Goal: Task Accomplishment & Management: Manage account settings

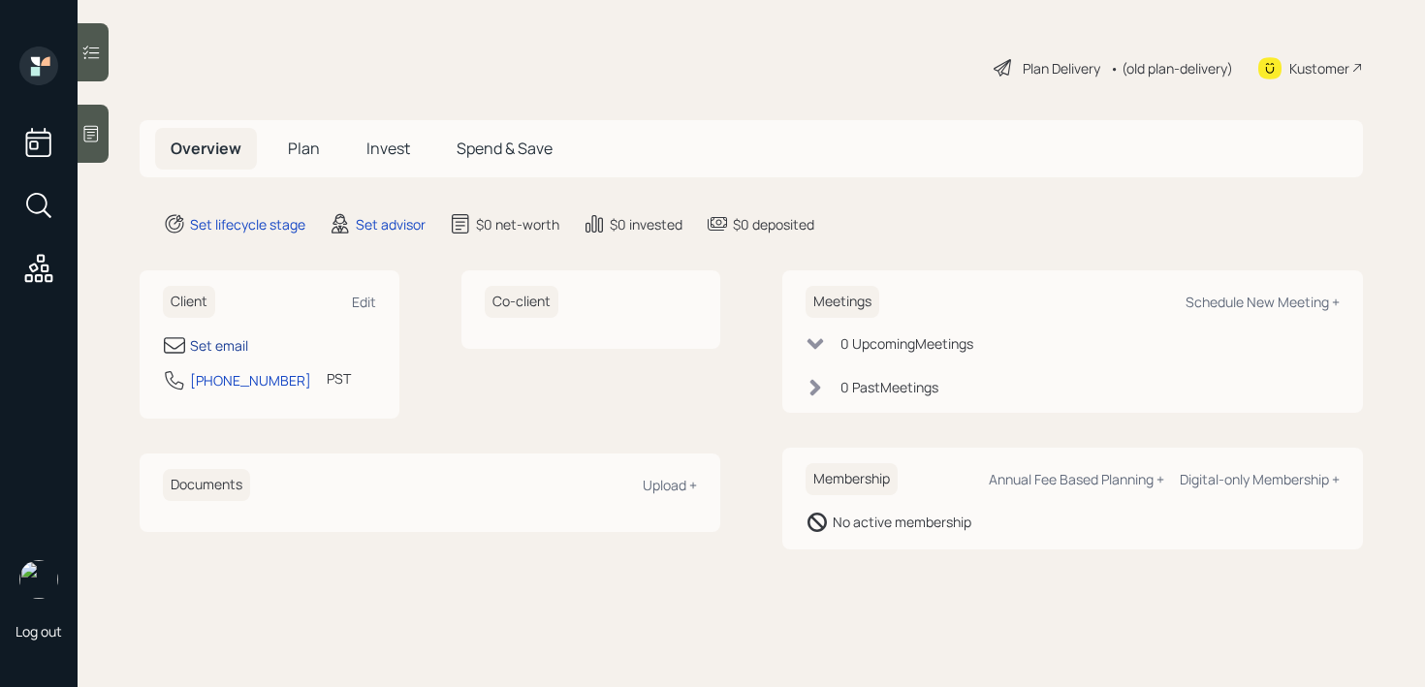
click at [240, 344] on div "Set email" at bounding box center [219, 345] width 58 height 20
select select "America/Los_Angeles"
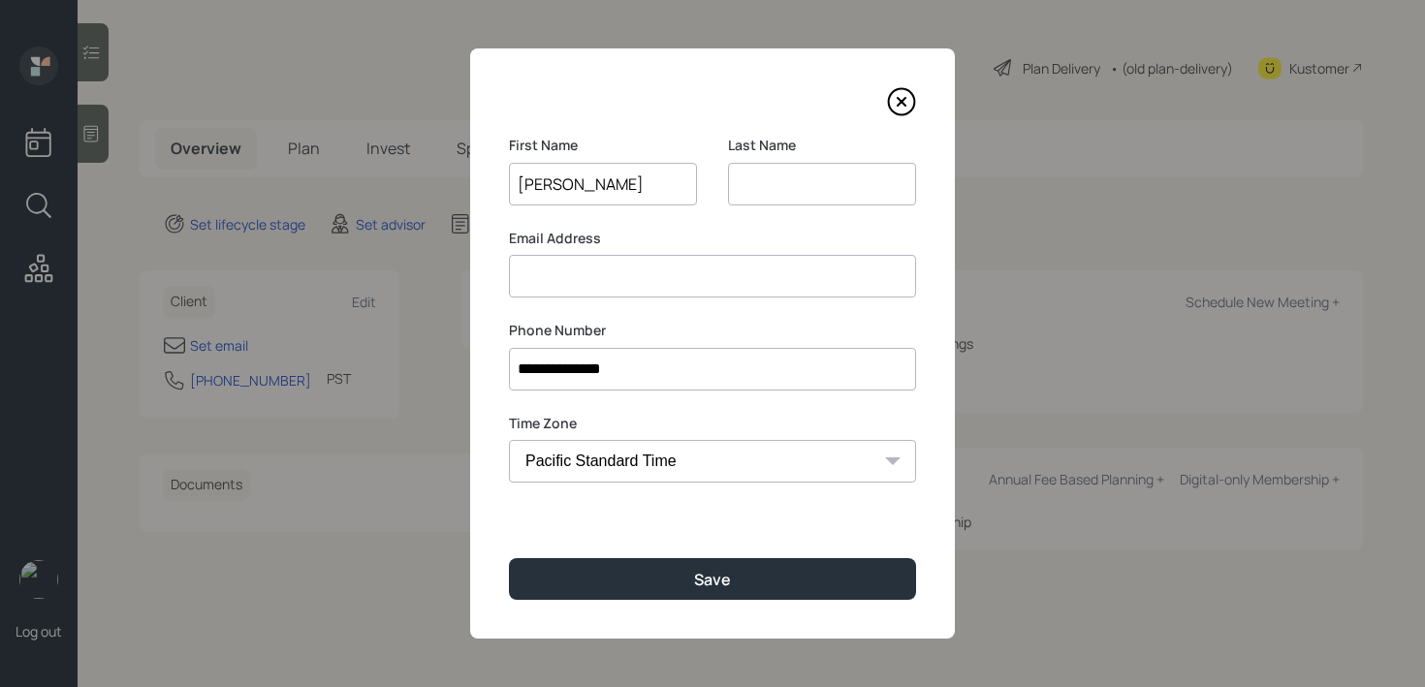
type input "[PERSON_NAME]"
click at [747, 304] on div "**********" at bounding box center [712, 343] width 485 height 590
click at [757, 190] on input "[GEOGRAPHIC_DATA]" at bounding box center [822, 184] width 188 height 43
drag, startPoint x: 806, startPoint y: 182, endPoint x: 748, endPoint y: 185, distance: 58.2
click at [748, 185] on input "[GEOGRAPHIC_DATA]" at bounding box center [822, 184] width 188 height 43
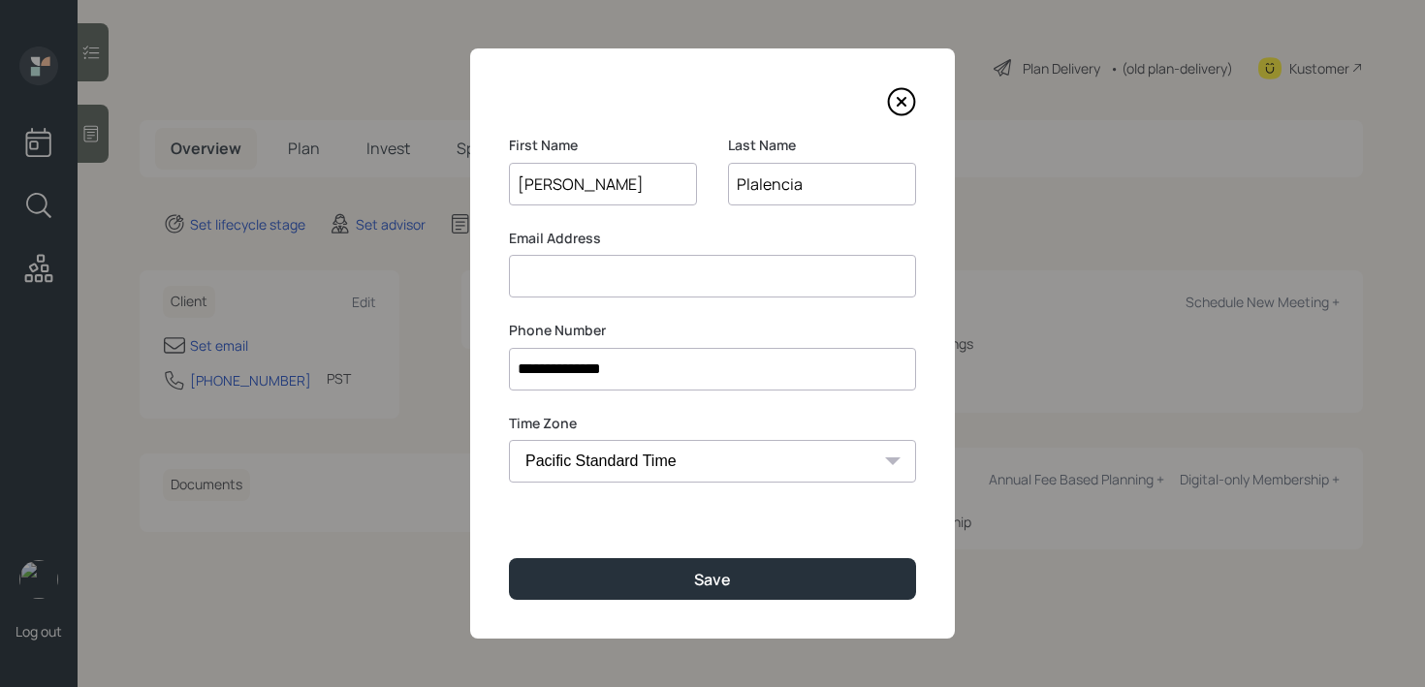
type input "Plalencia"
click at [763, 285] on input at bounding box center [712, 276] width 407 height 43
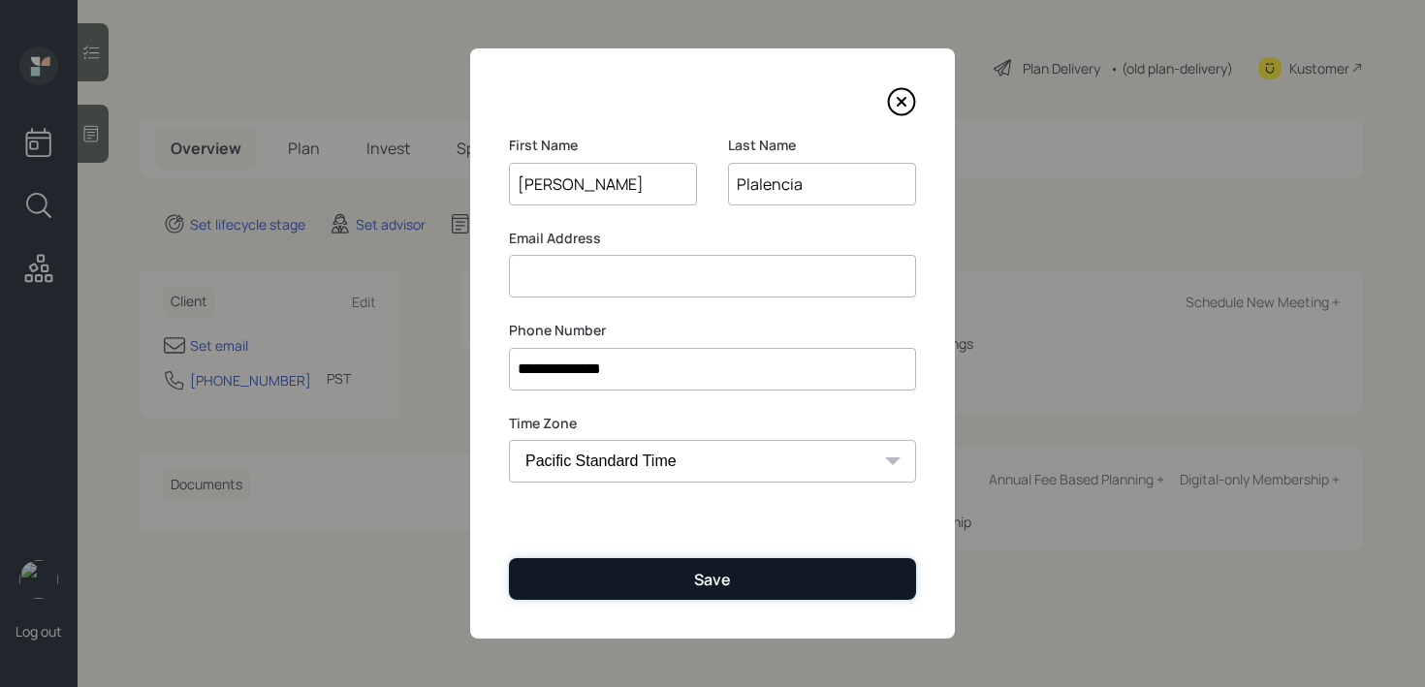
click at [712, 561] on button "Save" at bounding box center [712, 579] width 407 height 42
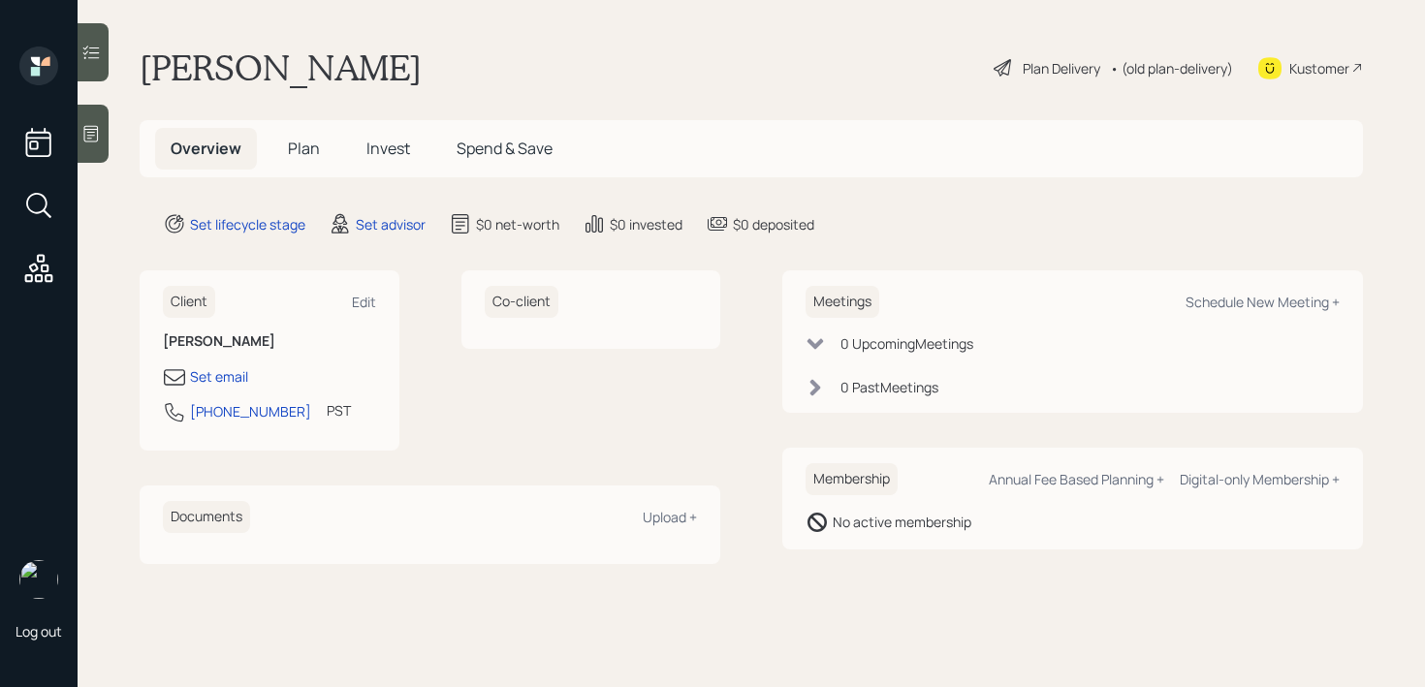
click at [86, 156] on div at bounding box center [93, 134] width 31 height 58
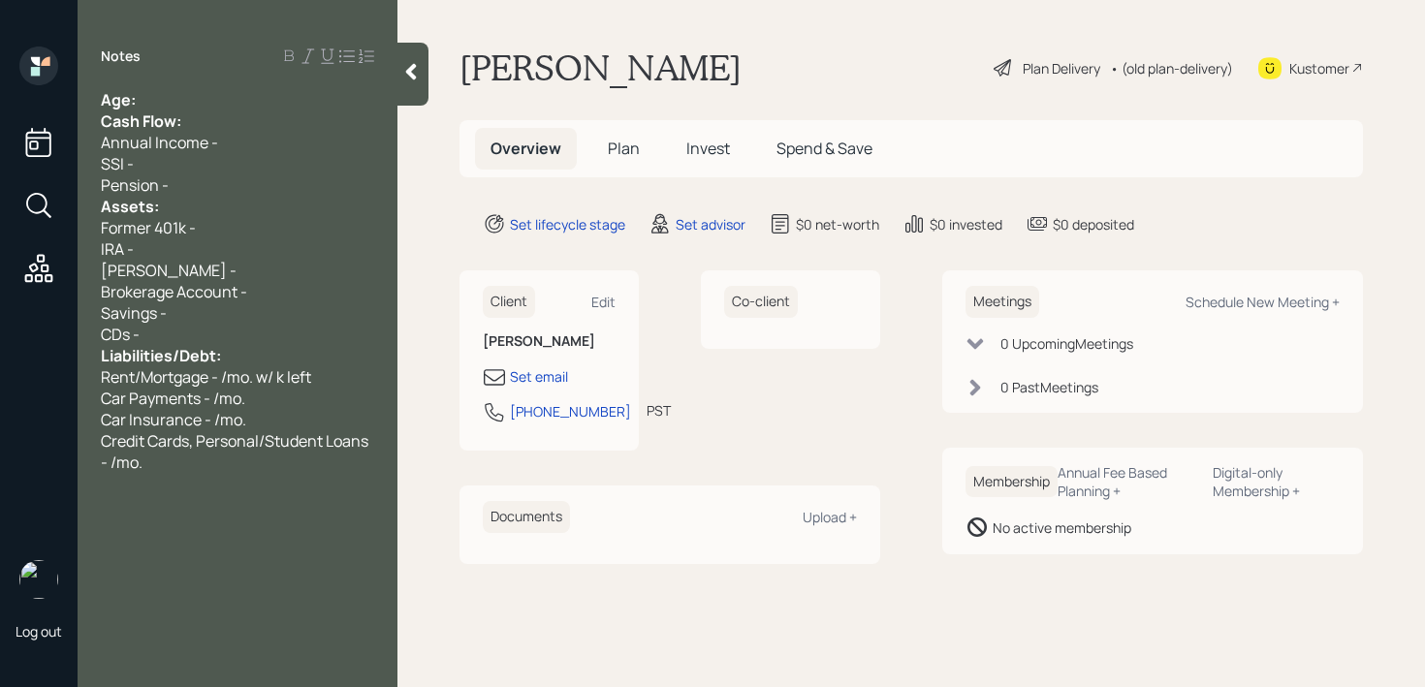
click at [248, 90] on div "Age:" at bounding box center [237, 99] width 273 height 21
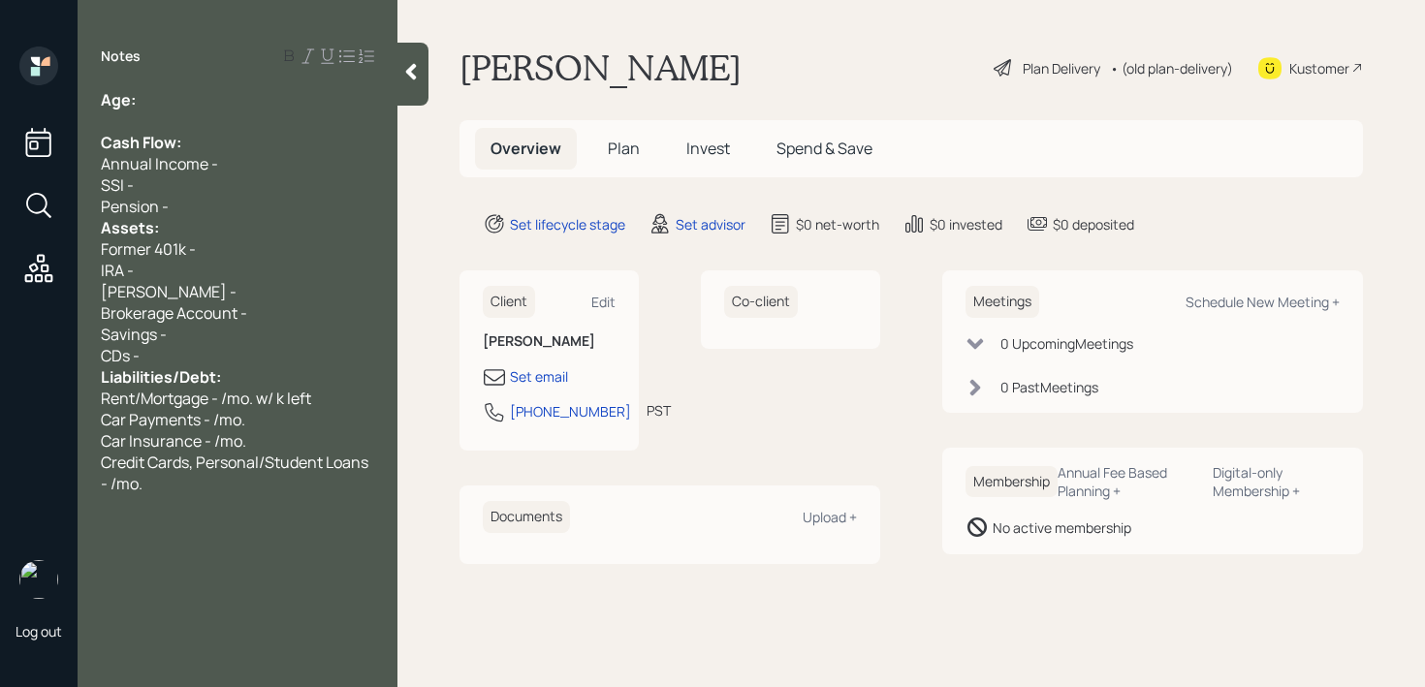
click at [207, 206] on div "Pension -" at bounding box center [237, 206] width 273 height 21
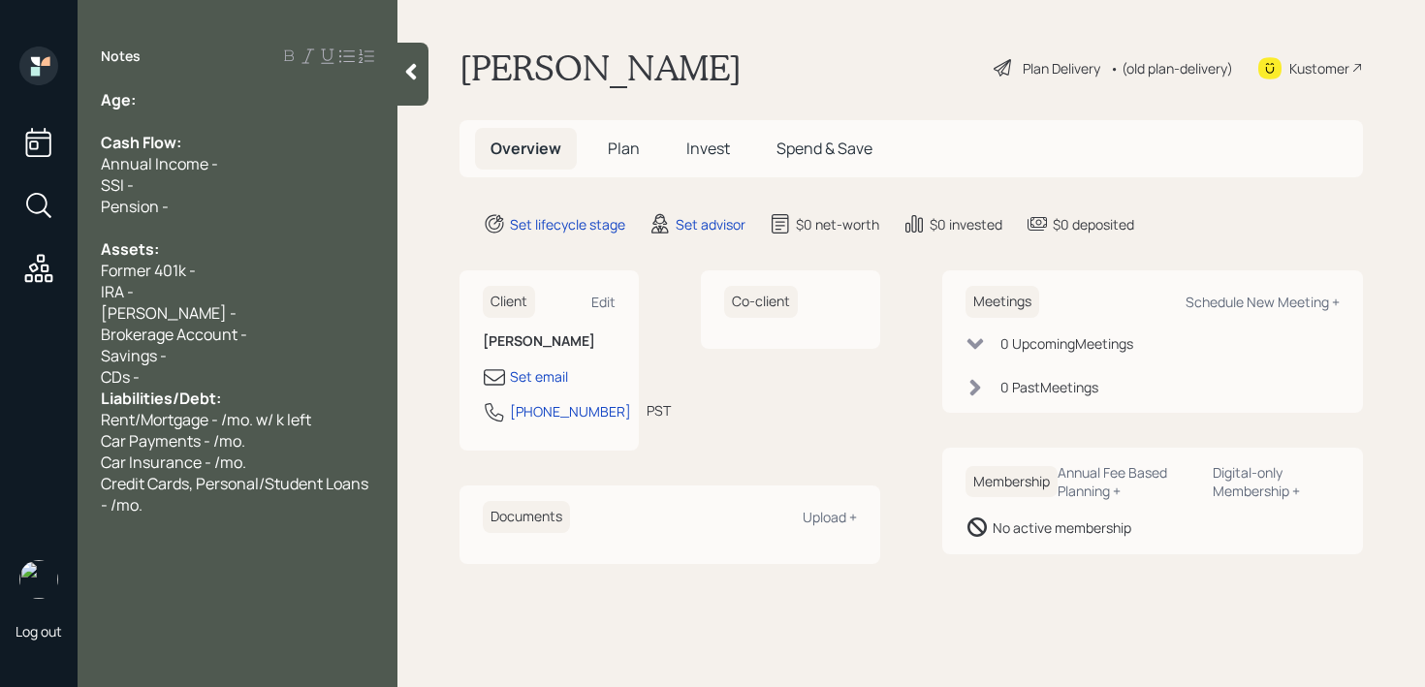
click at [208, 379] on div "CDs -" at bounding box center [237, 376] width 273 height 21
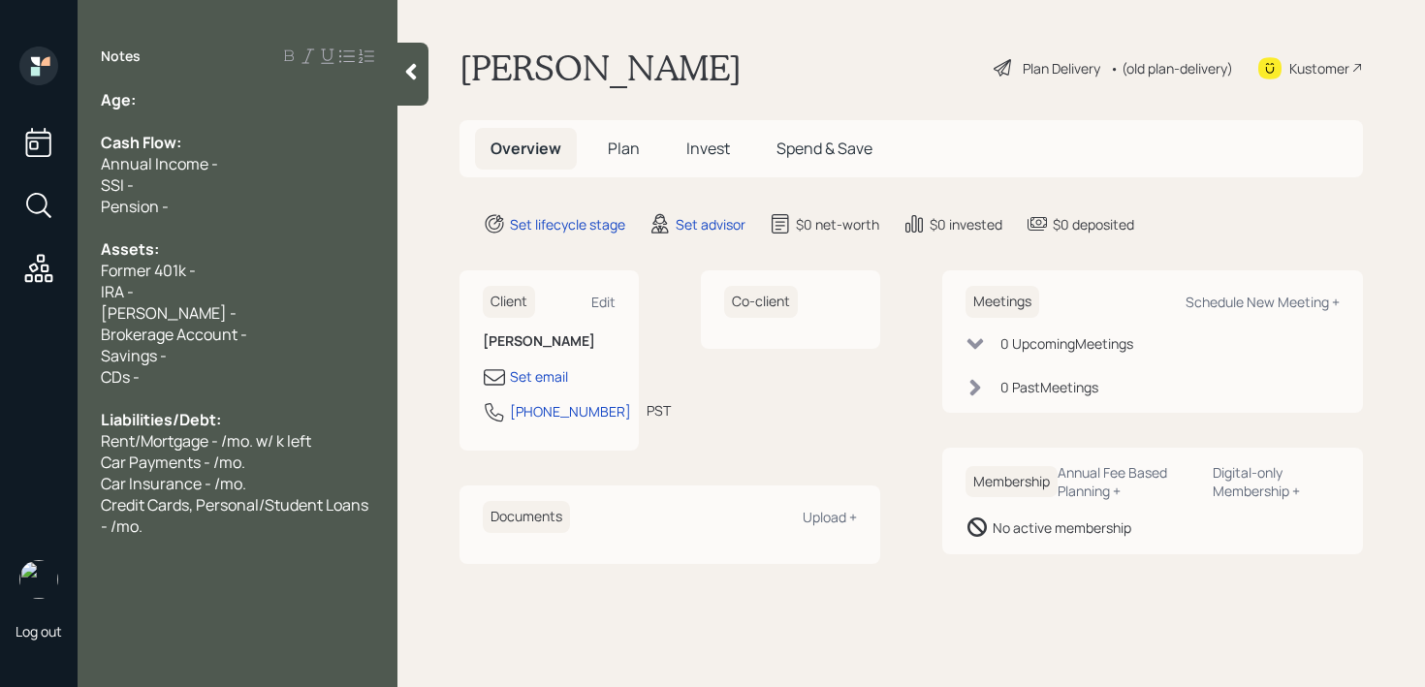
click at [159, 90] on div "Age:" at bounding box center [237, 99] width 273 height 21
drag, startPoint x: 168, startPoint y: 99, endPoint x: 141, endPoint y: 99, distance: 27.1
click at [141, 99] on div "Age: [DEMOGRAPHIC_DATA]" at bounding box center [237, 99] width 273 height 21
click at [193, 99] on div "Age: [DEMOGRAPHIC_DATA]" at bounding box center [237, 99] width 273 height 21
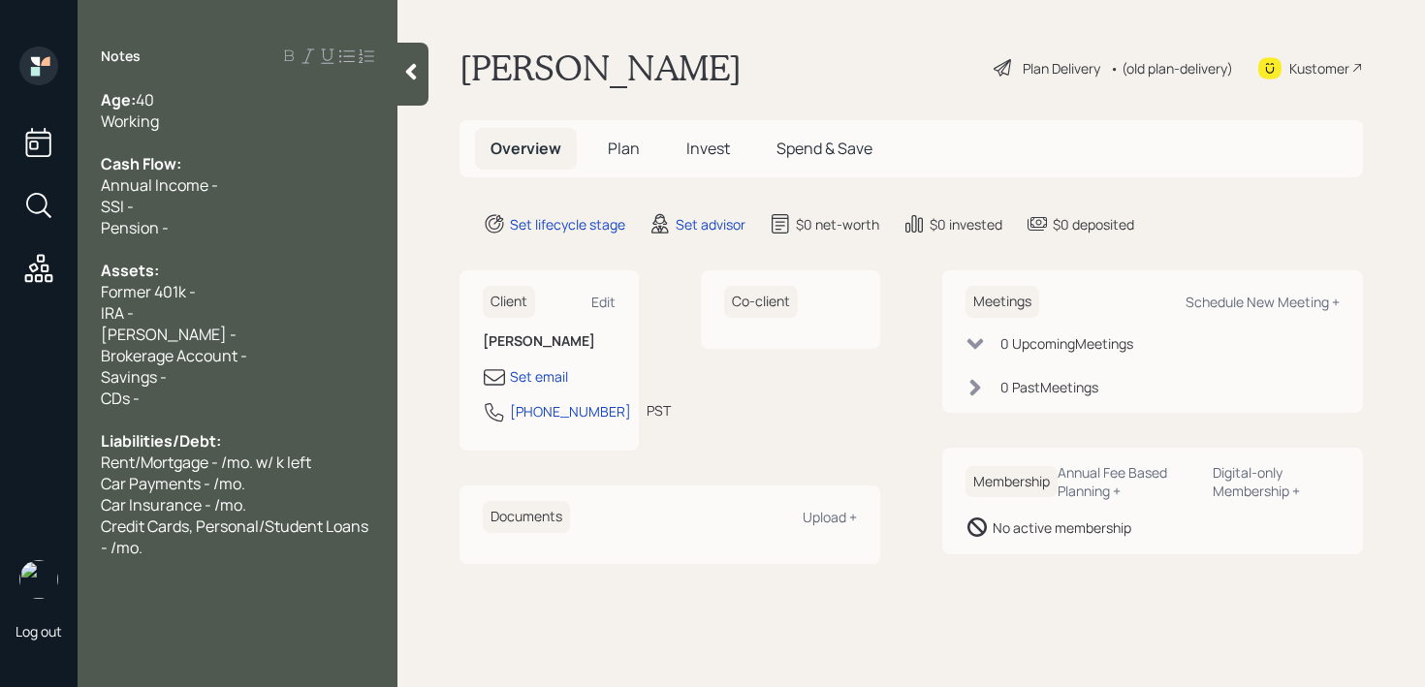
click at [235, 292] on div "Former 401k -" at bounding box center [237, 291] width 273 height 21
click at [230, 323] on div "IRA -" at bounding box center [237, 312] width 273 height 21
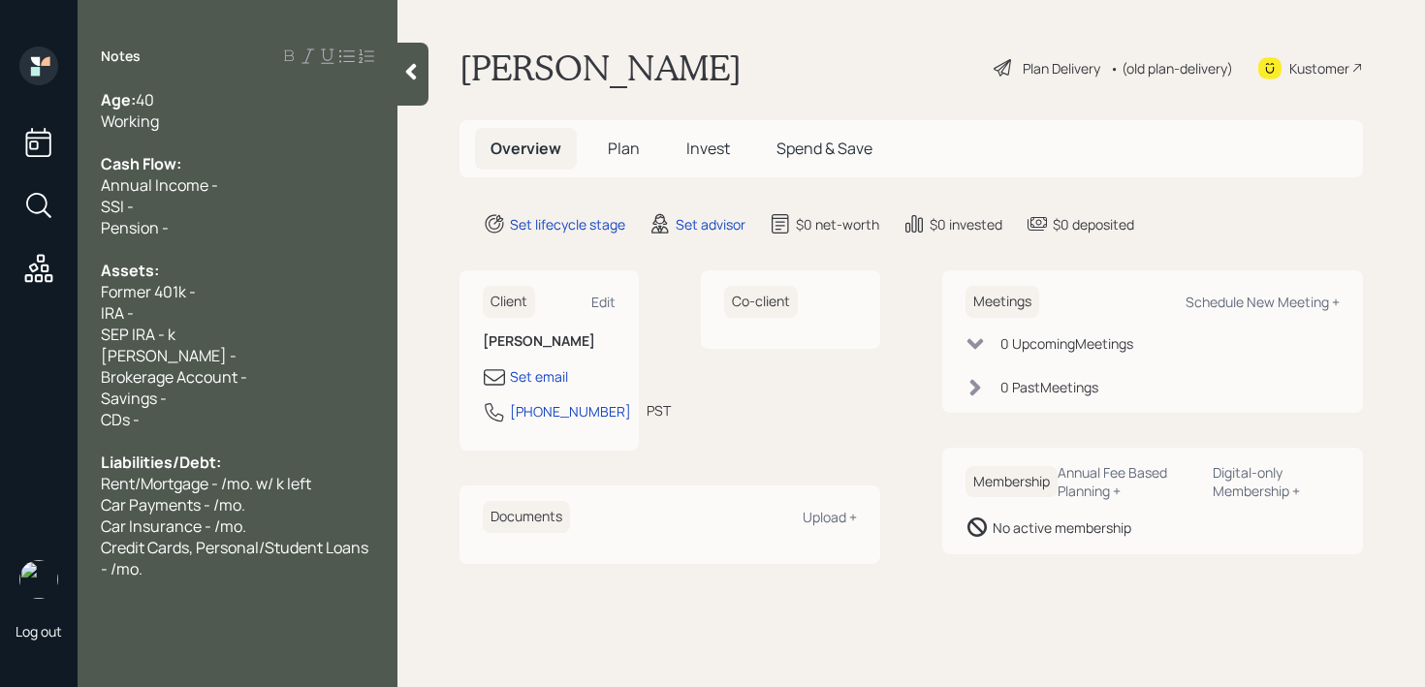
click at [214, 309] on div "IRA -" at bounding box center [237, 312] width 273 height 21
click at [244, 300] on div "Former 401k -" at bounding box center [237, 291] width 273 height 21
drag, startPoint x: 256, startPoint y: 293, endPoint x: 0, endPoint y: 293, distance: 255.8
click at [0, 293] on div "Log out Notes Age: [DEMOGRAPHIC_DATA] Working Cash Flow: Annual Income - SSI - …" at bounding box center [712, 343] width 1425 height 687
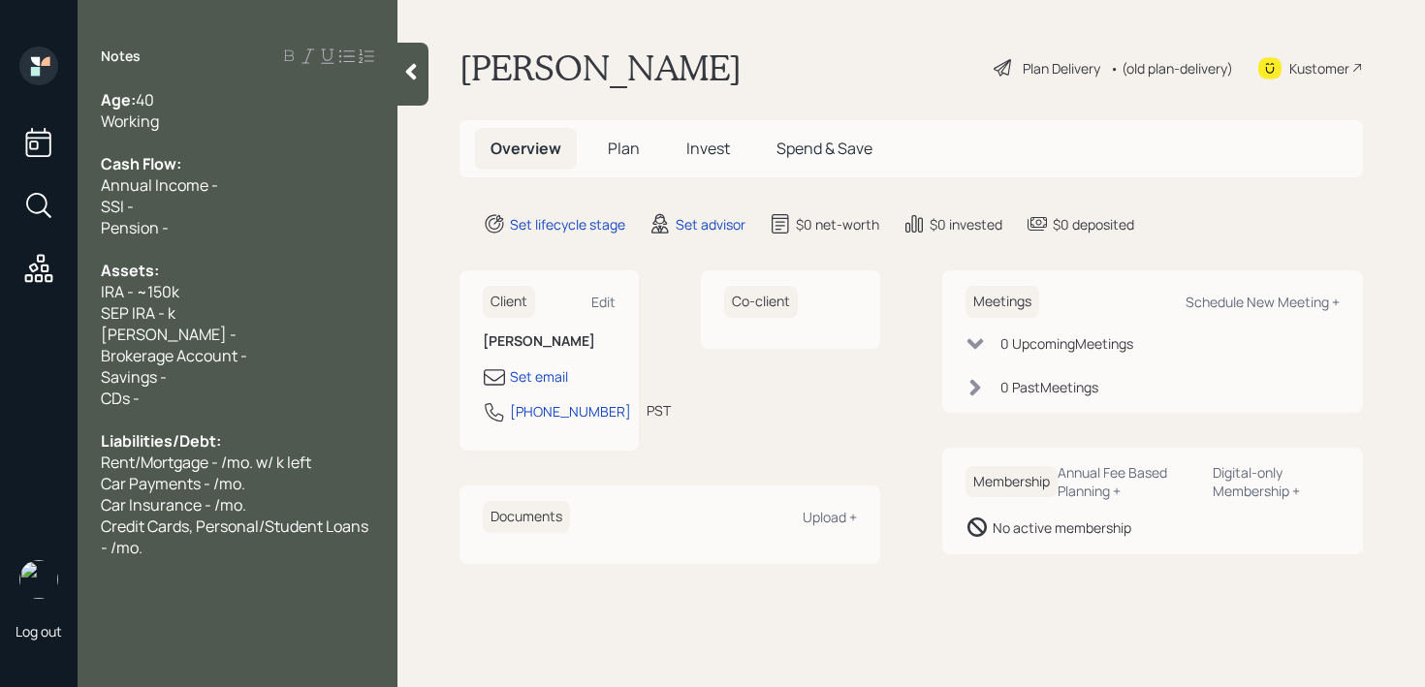
click at [170, 316] on span "SEP IRA - k" at bounding box center [138, 312] width 75 height 21
drag, startPoint x: 192, startPoint y: 316, endPoint x: 59, endPoint y: 311, distance: 132.8
click at [81, 315] on div "Age: [DEMOGRAPHIC_DATA] Working Cash Flow: Annual Income - SSI - Pension - Asse…" at bounding box center [238, 323] width 320 height 469
click at [169, 307] on span "SEP IRA - k" at bounding box center [138, 312] width 75 height 21
click at [236, 310] on div "SEP IRA - 10k" at bounding box center [237, 312] width 273 height 21
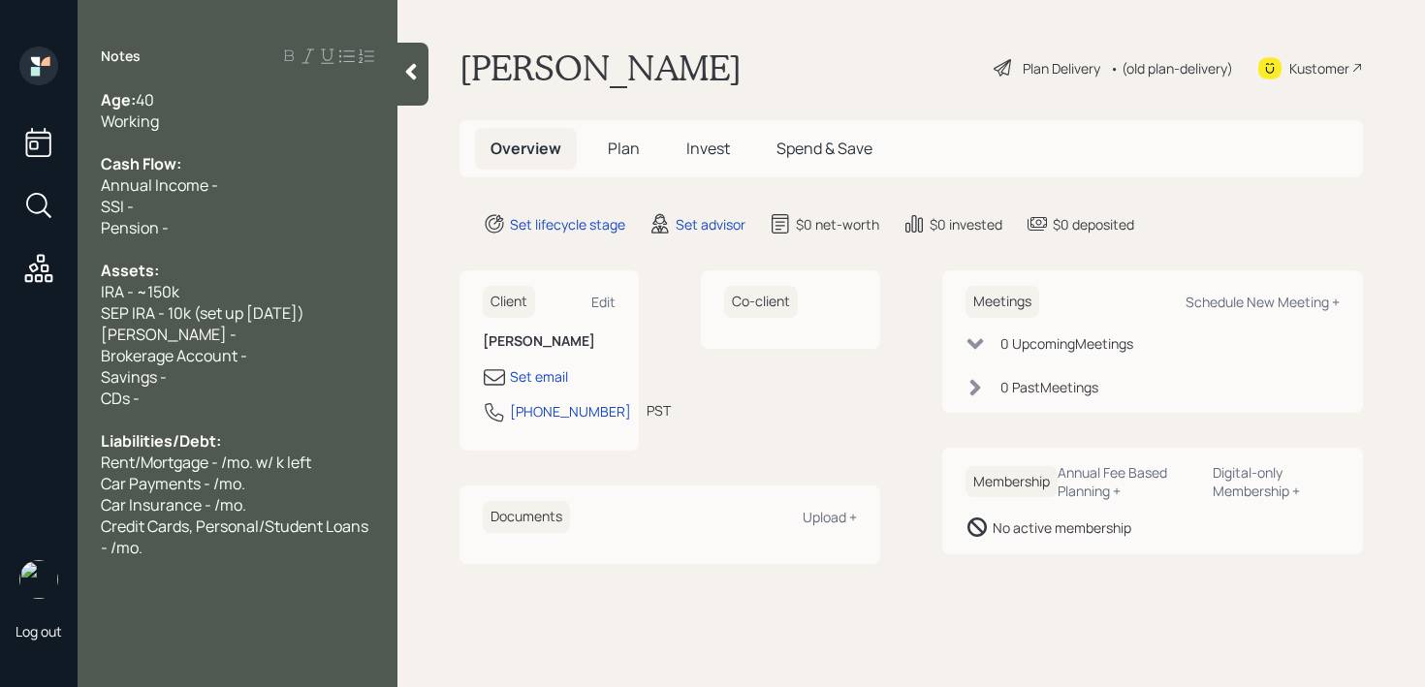
click at [257, 316] on span "SEP IRA - 10k (set up [DATE])" at bounding box center [203, 312] width 204 height 21
drag, startPoint x: 243, startPoint y: 342, endPoint x: 0, endPoint y: 342, distance: 243.2
click at [0, 342] on div "Log out Notes Age: [DEMOGRAPHIC_DATA] Working Cash Flow: Annual Income - SSI - …" at bounding box center [712, 343] width 1425 height 687
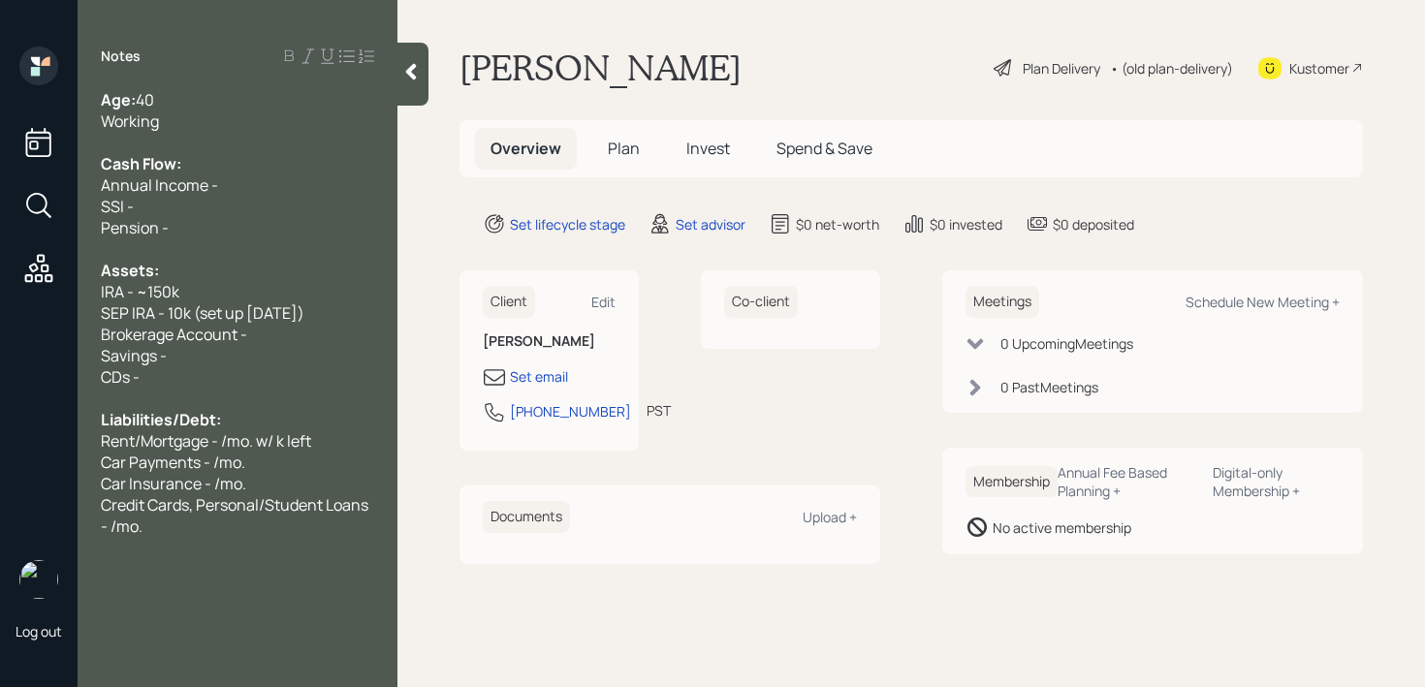
click at [314, 339] on div "Brokerage Account -" at bounding box center [237, 334] width 273 height 21
drag, startPoint x: 222, startPoint y: 339, endPoint x: 0, endPoint y: 339, distance: 221.9
click at [0, 339] on div "Log out Notes Age: [DEMOGRAPHIC_DATA] Working Cash Flow: Annual Income - SSI - …" at bounding box center [712, 343] width 1425 height 687
click at [151, 356] on span "Savings -" at bounding box center [134, 355] width 66 height 21
click at [239, 356] on div "Savings -" at bounding box center [237, 355] width 273 height 21
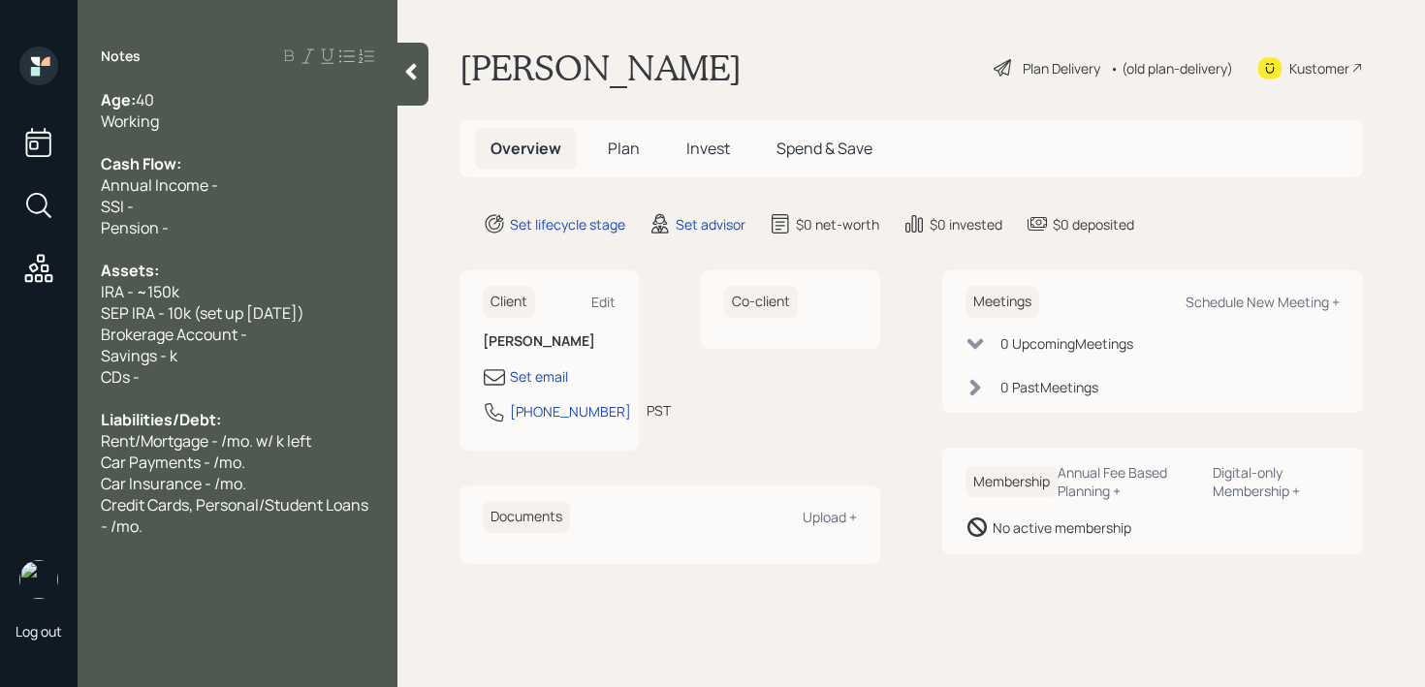
click at [240, 363] on div "Savings - k" at bounding box center [237, 355] width 273 height 21
click at [155, 349] on span "Savings - k" at bounding box center [139, 355] width 77 height 21
click at [163, 349] on span "Savings - k" at bounding box center [139, 355] width 77 height 21
click at [165, 348] on span "Savings - k" at bounding box center [139, 355] width 77 height 21
click at [168, 350] on span "Savings - k" at bounding box center [139, 355] width 77 height 21
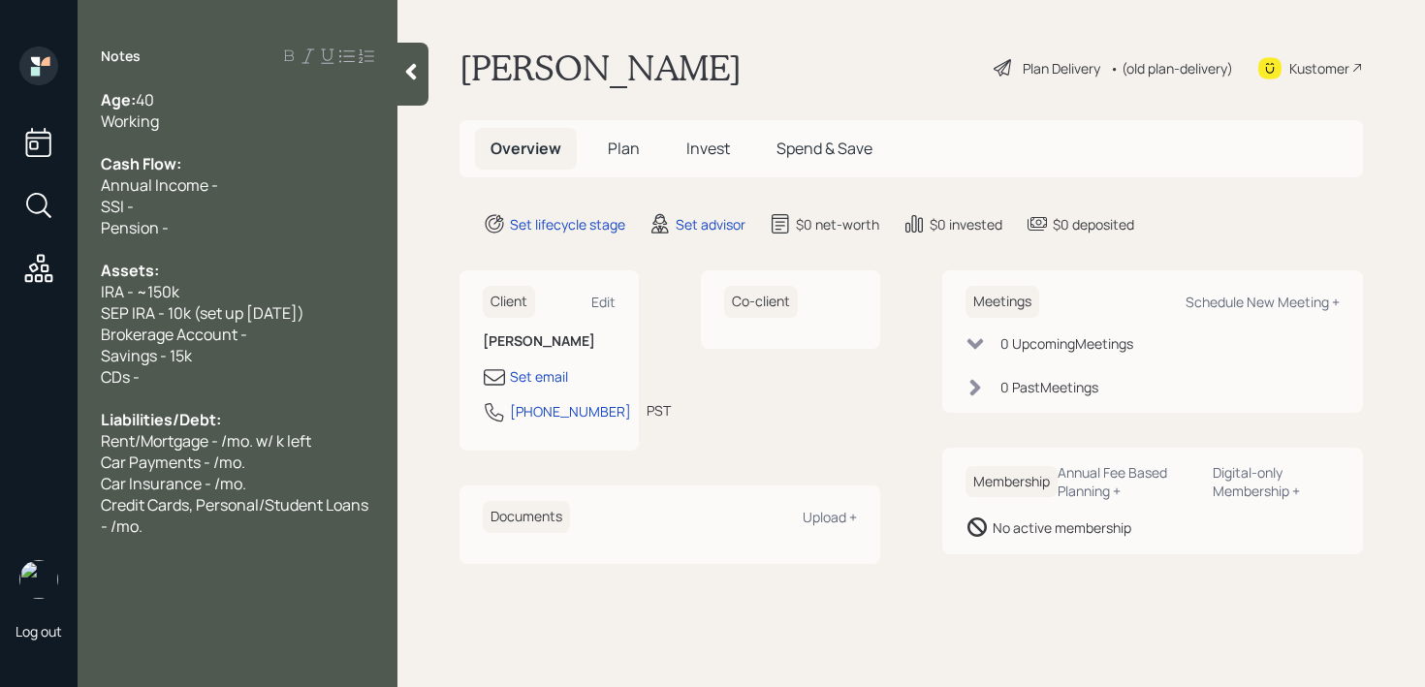
click at [144, 172] on span "Cash Flow:" at bounding box center [141, 163] width 80 height 21
click at [263, 176] on div "Annual Income -" at bounding box center [237, 184] width 273 height 21
click at [223, 190] on span "Annual Income - k" at bounding box center [165, 184] width 128 height 21
click at [225, 212] on div "SSI -" at bounding box center [237, 206] width 273 height 21
click at [228, 117] on div "Working" at bounding box center [237, 120] width 273 height 21
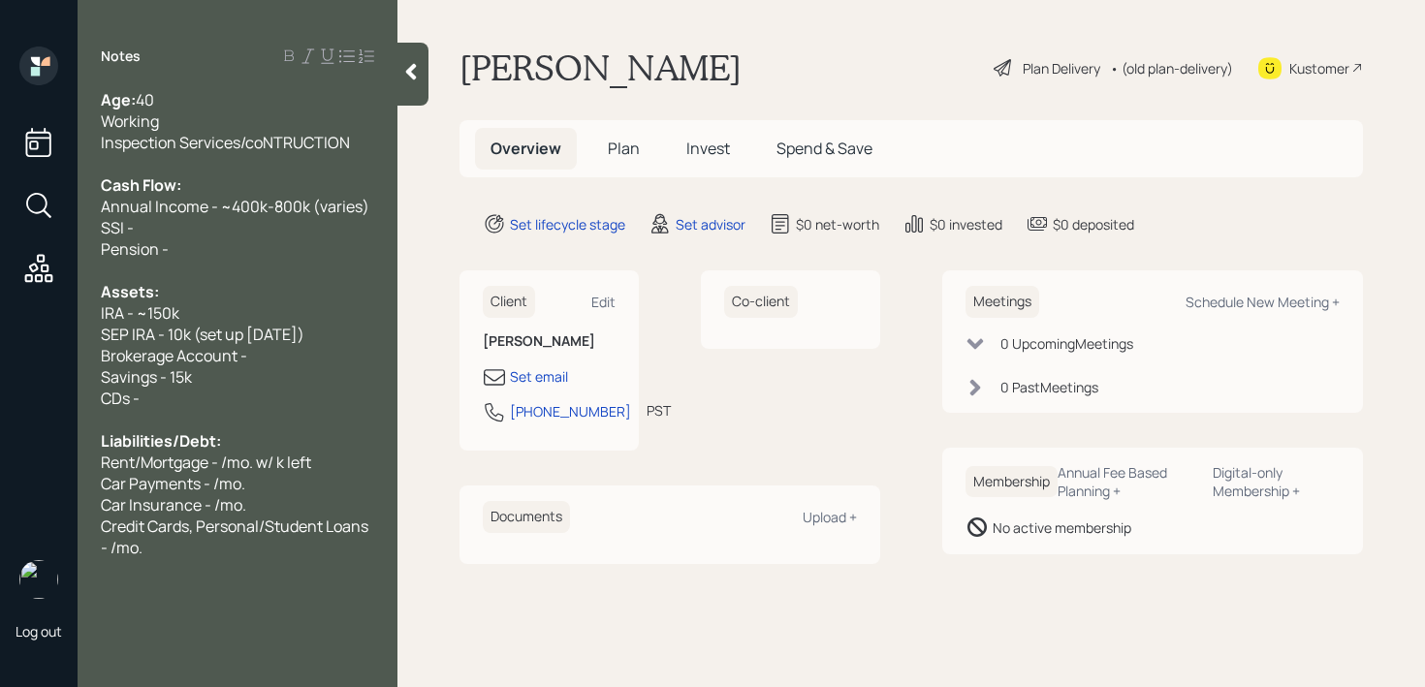
click at [257, 140] on span "Inspection Services/coNTRUCTION" at bounding box center [225, 142] width 249 height 21
drag, startPoint x: 357, startPoint y: 129, endPoint x: 263, endPoint y: 134, distance: 94.1
click at [263, 134] on div "Age: [DEMOGRAPHIC_DATA] Working Inspection Services/coNTRUCTION Cash Flow: Annu…" at bounding box center [237, 323] width 273 height 469
click at [263, 134] on span "Inspection Services/coNTRUCTION" at bounding box center [225, 142] width 249 height 21
drag, startPoint x: 348, startPoint y: 133, endPoint x: 260, endPoint y: 137, distance: 88.3
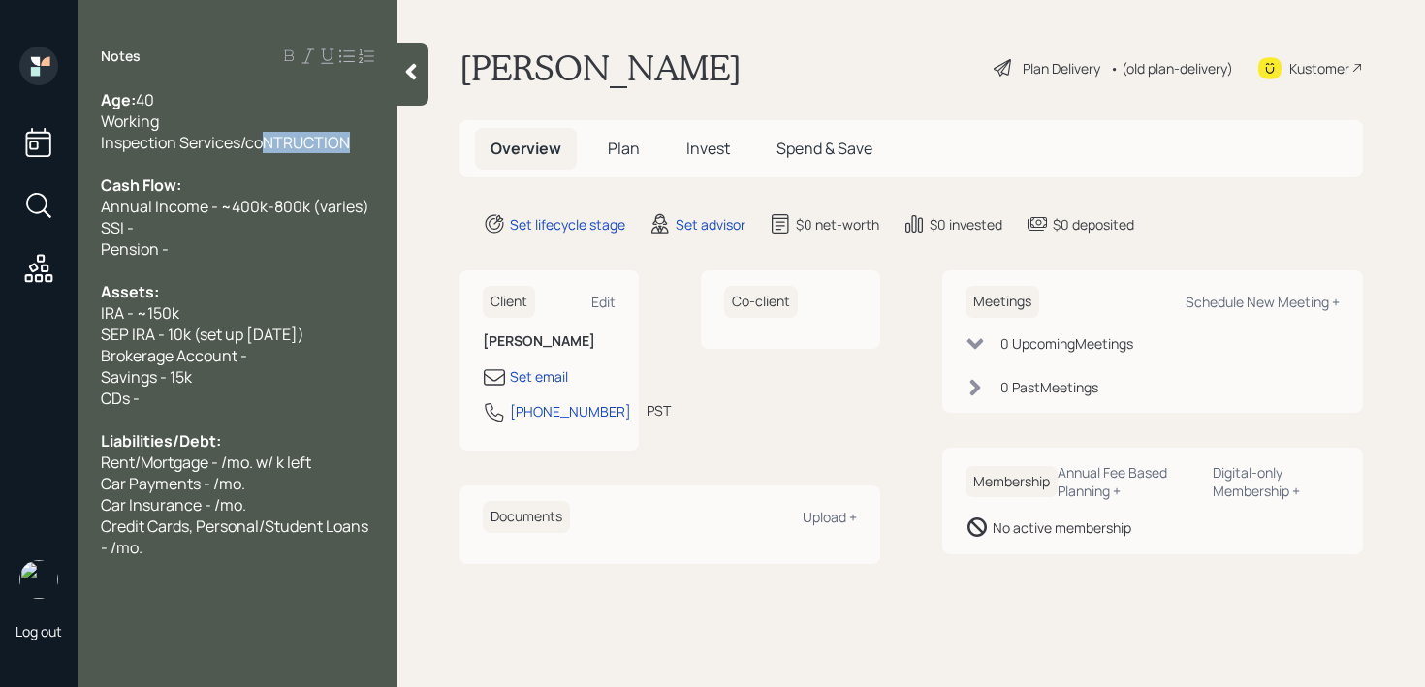
click at [260, 137] on div "Inspection Services/coNTRUCTION" at bounding box center [237, 142] width 273 height 21
drag, startPoint x: 187, startPoint y: 391, endPoint x: 48, endPoint y: 391, distance: 138.6
click at [48, 391] on div "Log out Notes Age: [DEMOGRAPHIC_DATA] Working has his ownConsutriction business…" at bounding box center [712, 343] width 1425 height 687
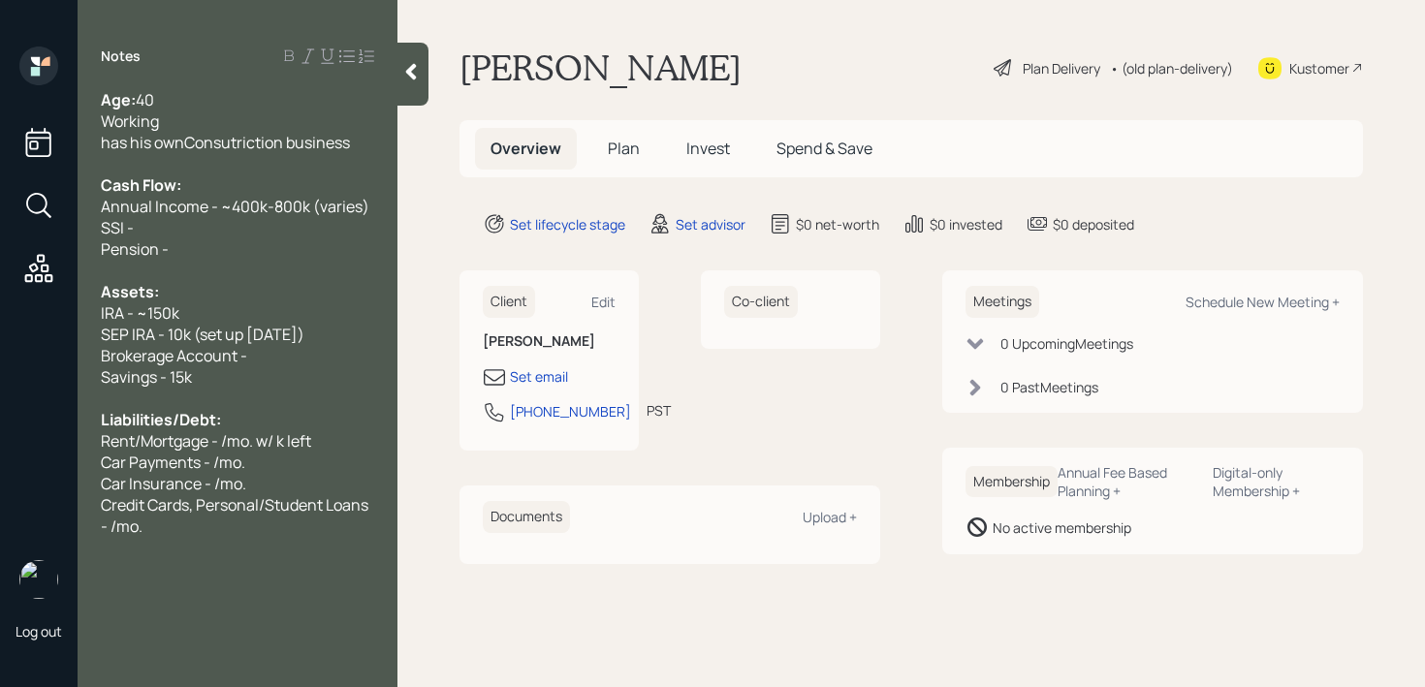
click at [189, 144] on span "has his ownConsutriction business" at bounding box center [225, 142] width 249 height 21
click at [202, 141] on span "has his own Consutriction business" at bounding box center [227, 142] width 252 height 21
click at [279, 531] on div "Credit Cards, Personal/Student Loans - /mo." at bounding box center [237, 515] width 273 height 43
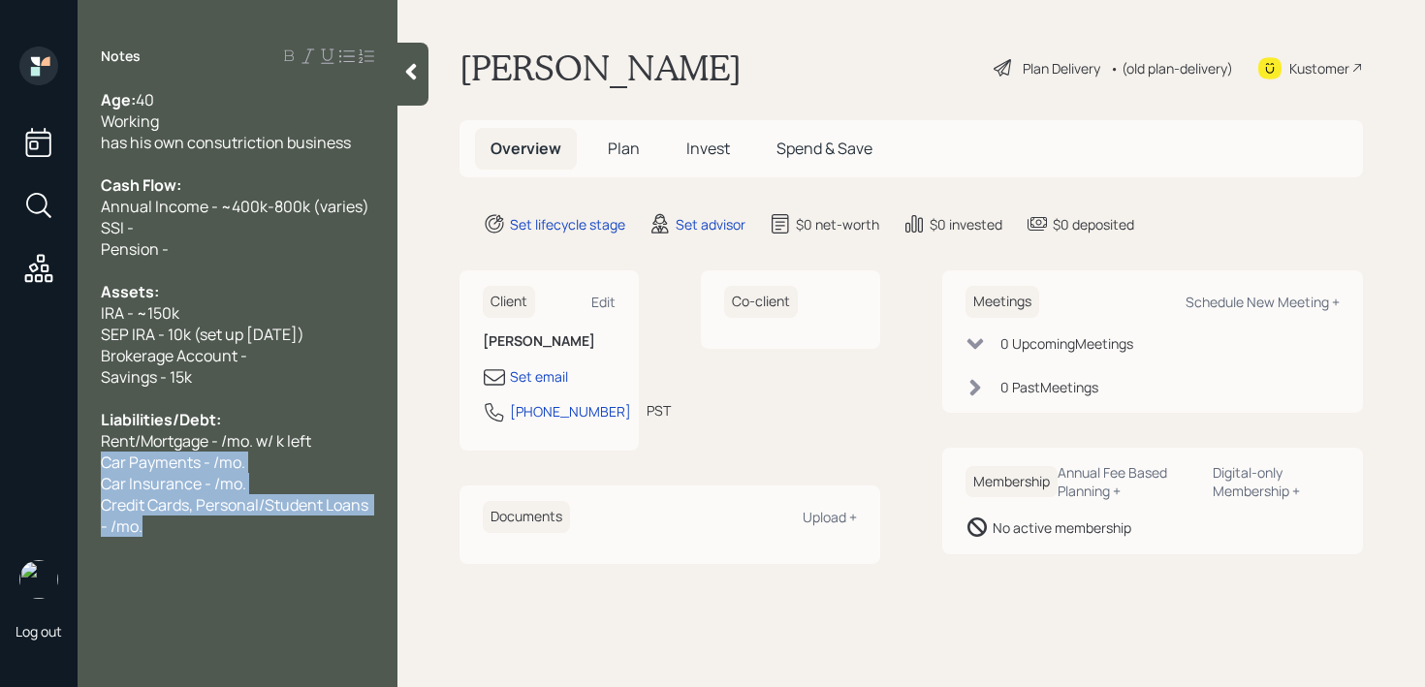
drag, startPoint x: 279, startPoint y: 531, endPoint x: 100, endPoint y: 454, distance: 194.9
click at [100, 454] on div "Age: [DEMOGRAPHIC_DATA] Working has his own consutriction business Cash Flow: A…" at bounding box center [238, 313] width 320 height 448
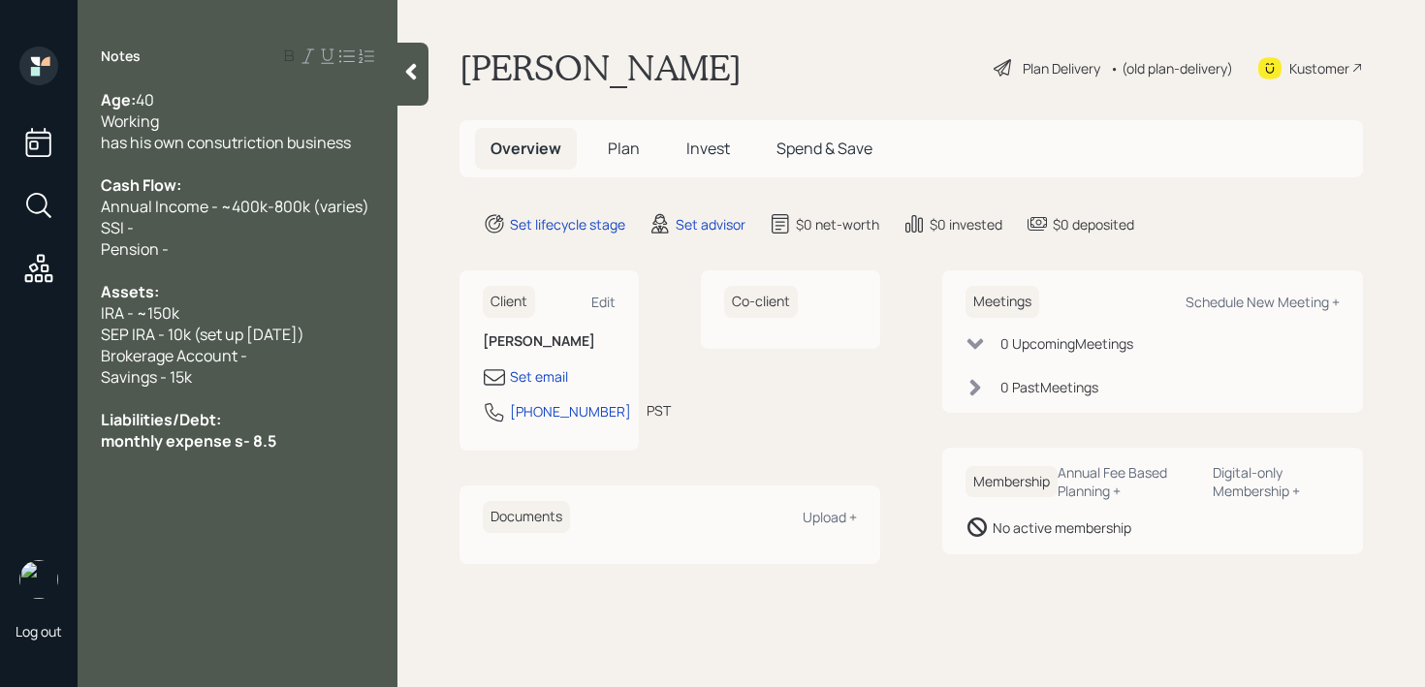
click at [239, 436] on span "monthly expense s- 8.5" at bounding box center [188, 440] width 175 height 21
click at [295, 440] on div "monthly expenses - 8.5" at bounding box center [237, 440] width 273 height 21
drag, startPoint x: 304, startPoint y: 446, endPoint x: 0, endPoint y: 446, distance: 304.3
click at [0, 446] on div "Log out Notes Age: [DEMOGRAPHIC_DATA] Working has his own consutriction busines…" at bounding box center [712, 343] width 1425 height 687
click at [110, 450] on span "monthly expenses - 8.5k" at bounding box center [187, 440] width 172 height 21
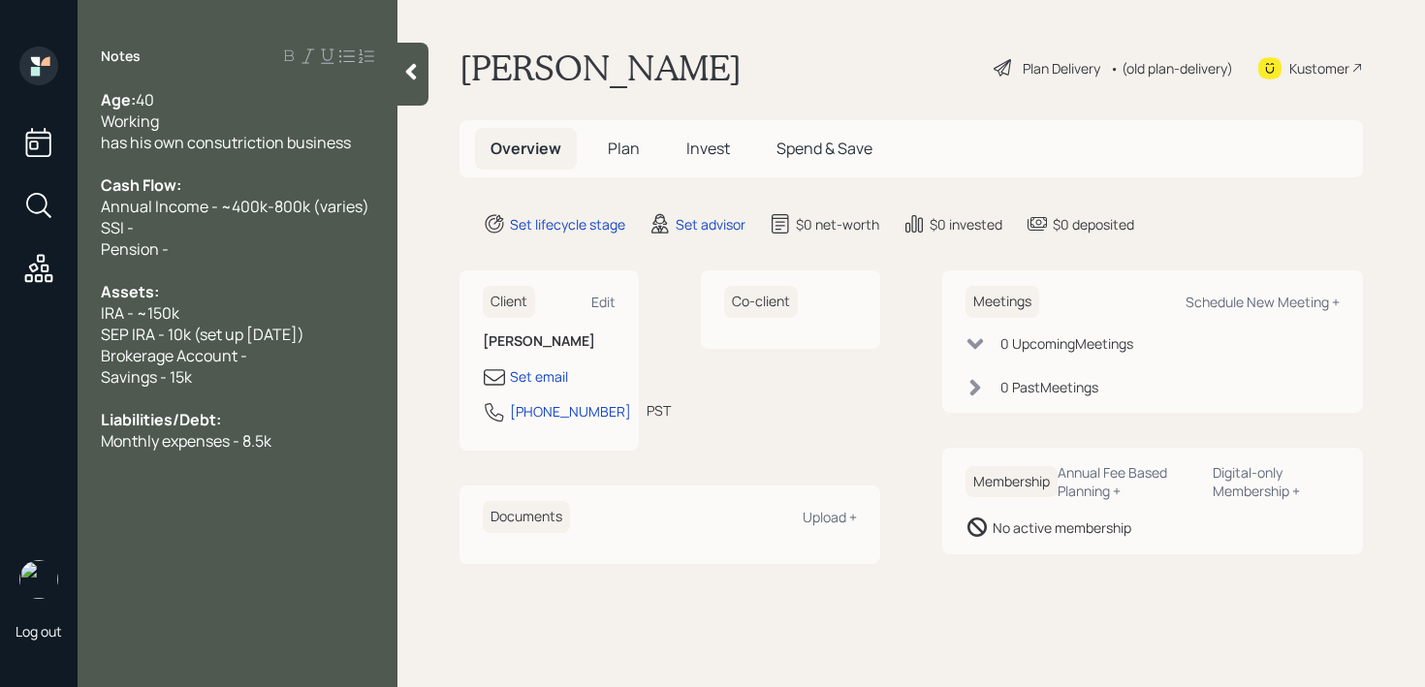
click at [249, 445] on span "Monthly expenses - 8.5k" at bounding box center [186, 440] width 171 height 21
click at [327, 357] on div "Brokerage Account -" at bounding box center [237, 355] width 273 height 21
drag, startPoint x: 327, startPoint y: 357, endPoint x: 0, endPoint y: 357, distance: 326.6
click at [0, 357] on div "Log out Notes Age: [DEMOGRAPHIC_DATA] Working has his own consutriction busines…" at bounding box center [712, 343] width 1425 height 687
click at [548, 380] on div "Set email" at bounding box center [539, 376] width 58 height 20
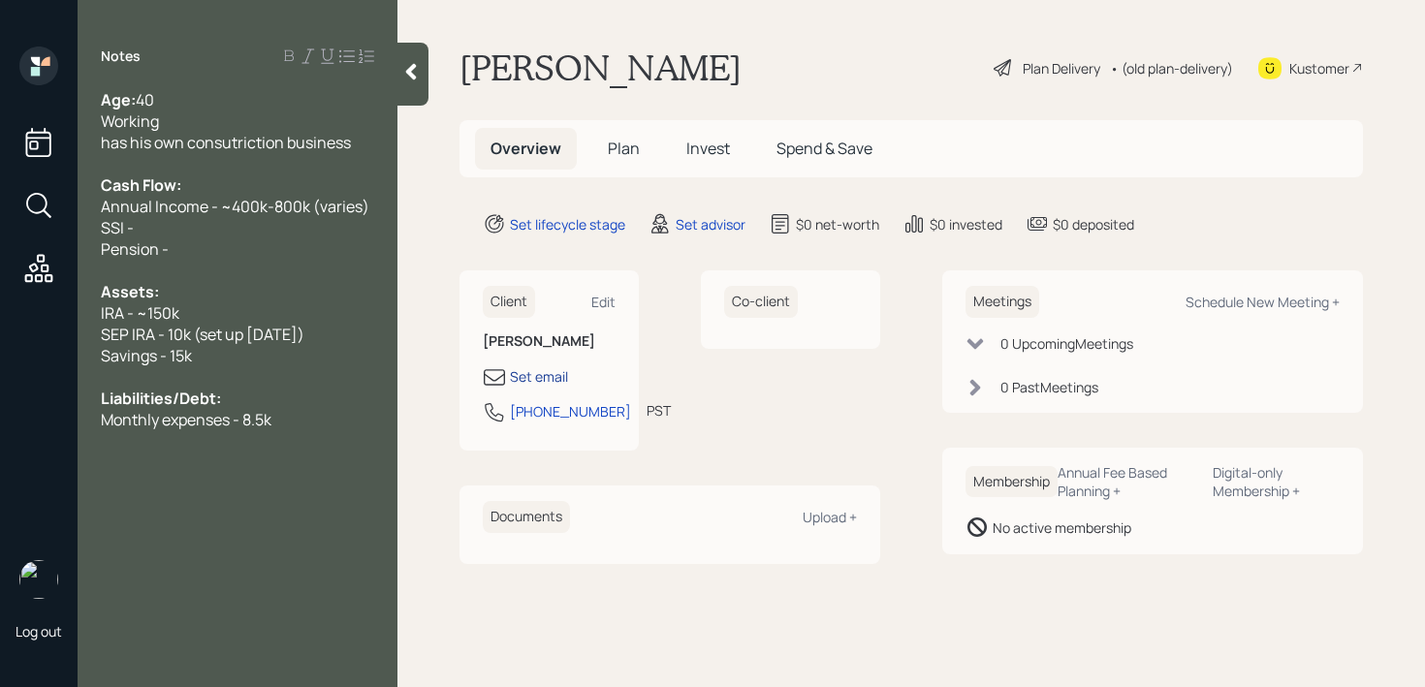
select select "America/Los_Angeles"
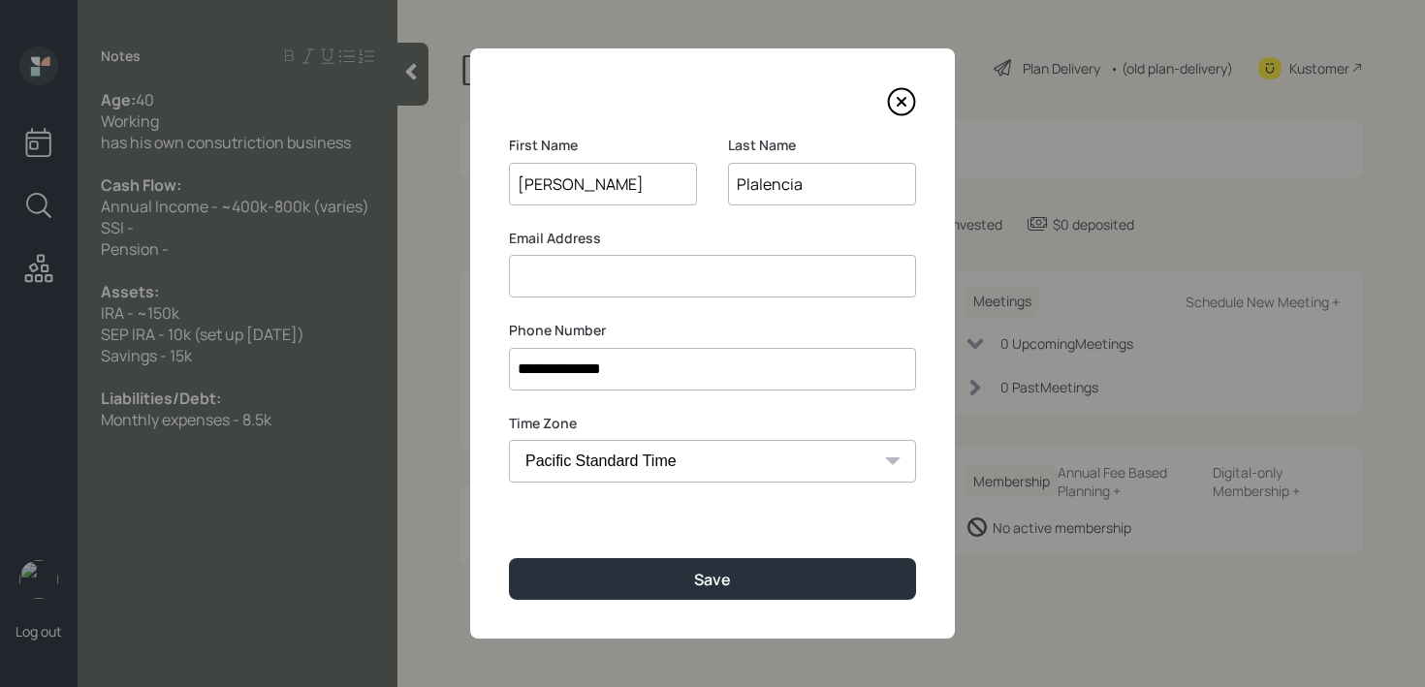
click at [740, 260] on input at bounding box center [712, 276] width 407 height 43
click at [917, 99] on div "**********" at bounding box center [712, 343] width 485 height 590
click at [909, 100] on icon at bounding box center [901, 101] width 29 height 29
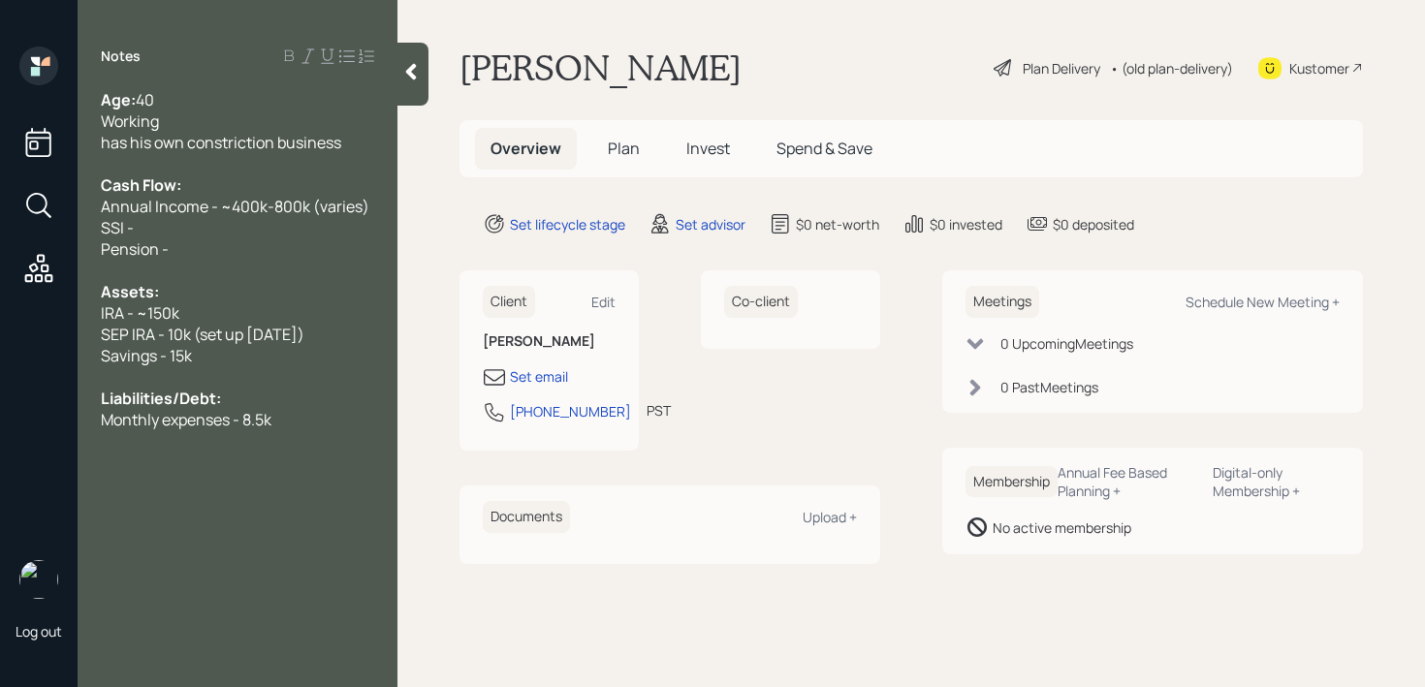
click at [229, 311] on div "IRA - ~150k" at bounding box center [237, 312] width 273 height 21
click at [410, 86] on div at bounding box center [412, 74] width 31 height 63
